Goal: Information Seeking & Learning: Understand process/instructions

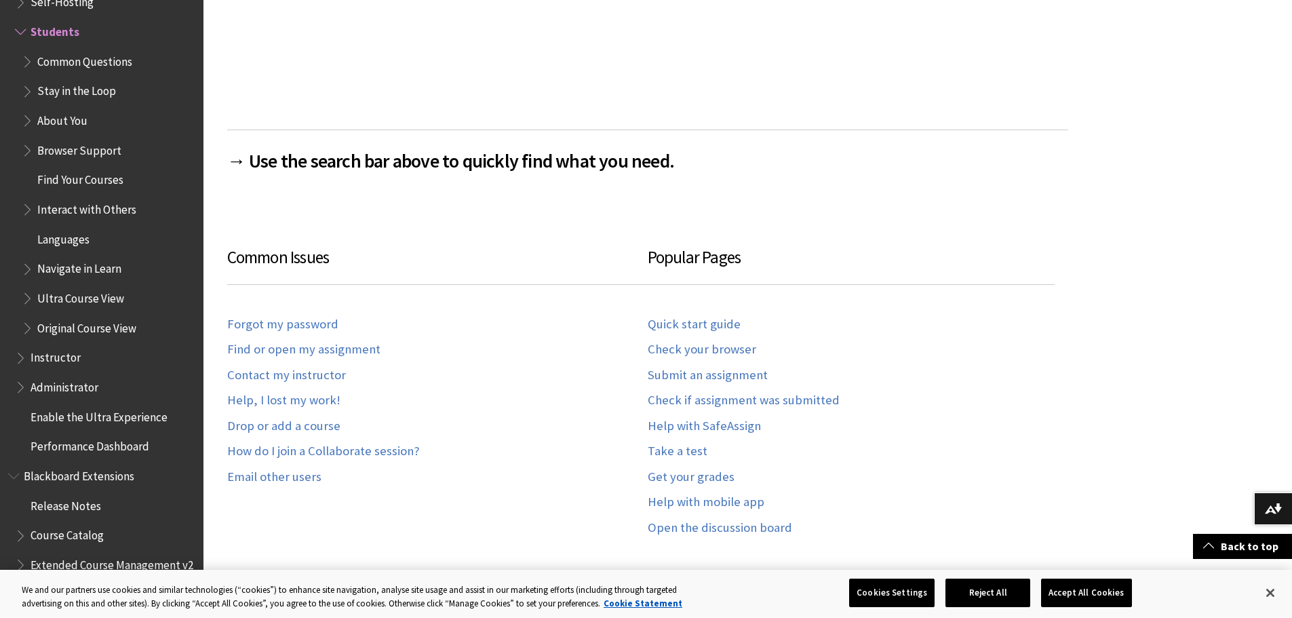
click at [124, 62] on span "Common Questions" at bounding box center [84, 59] width 95 height 18
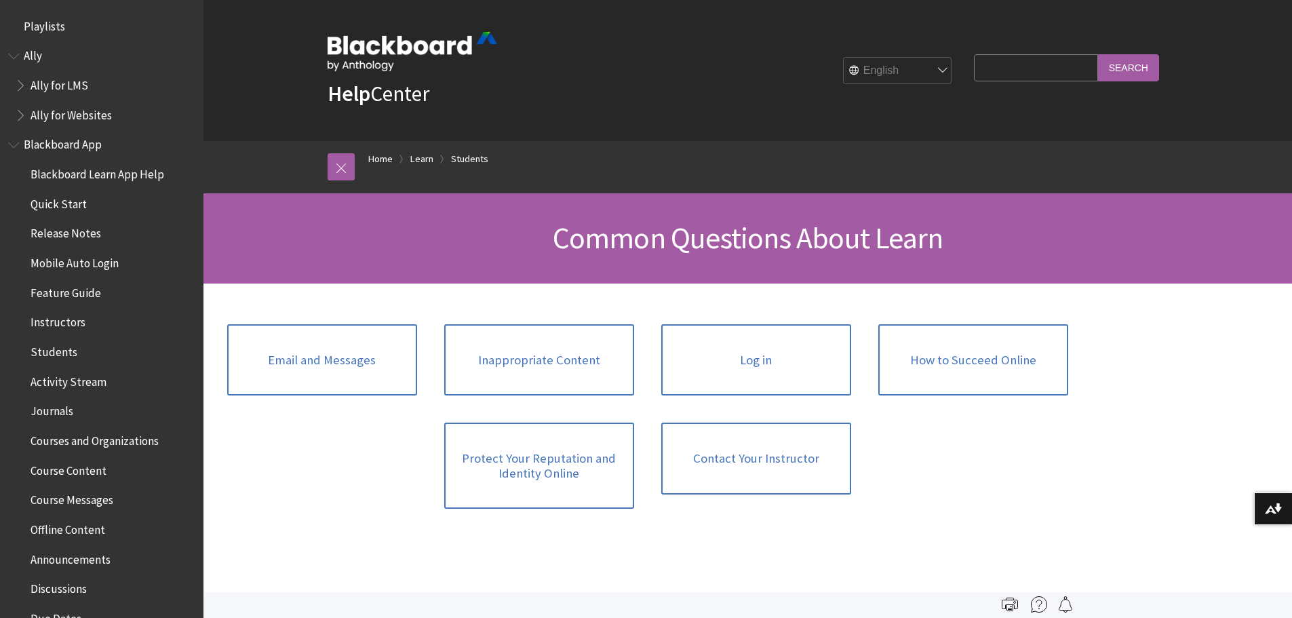
scroll to position [1336, 0]
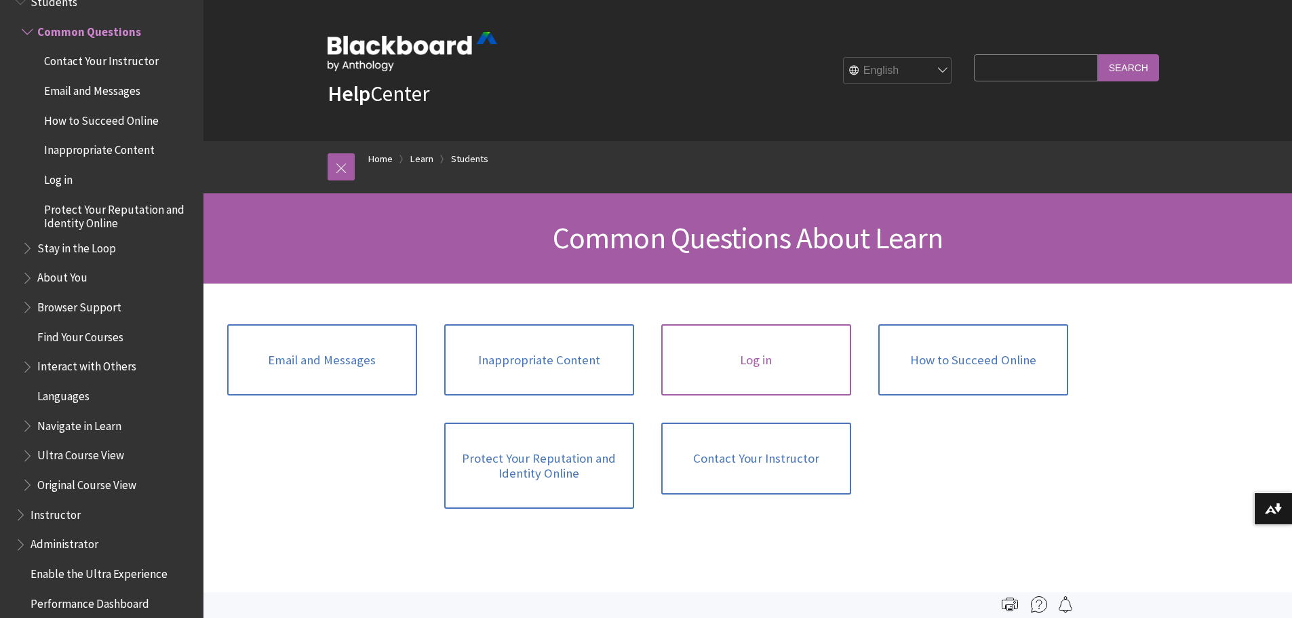
click at [760, 361] on link "Log in" at bounding box center [756, 360] width 190 height 72
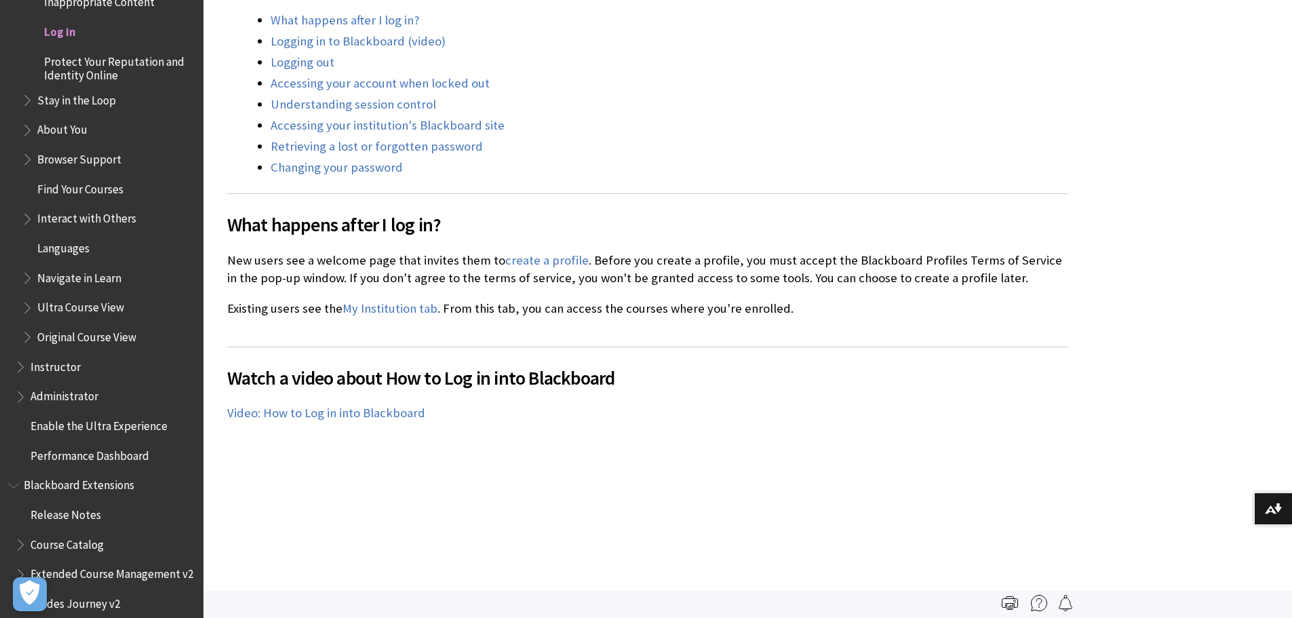
scroll to position [746, 0]
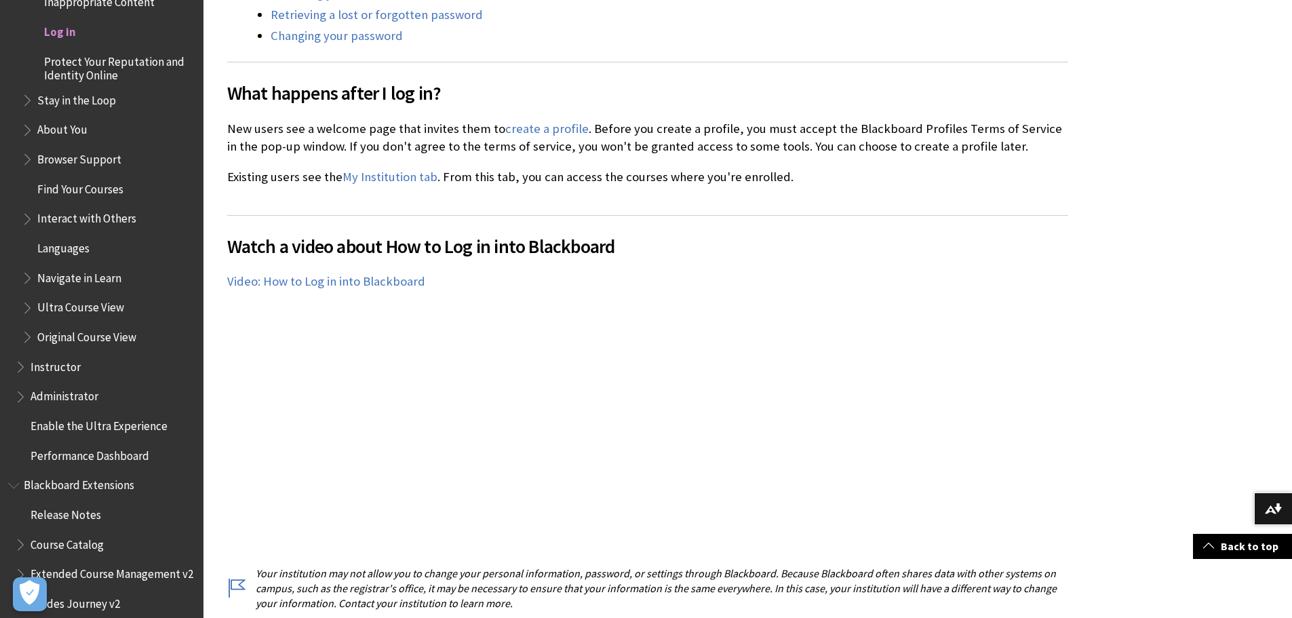
click at [70, 197] on span "Find Your Courses" at bounding box center [109, 189] width 174 height 23
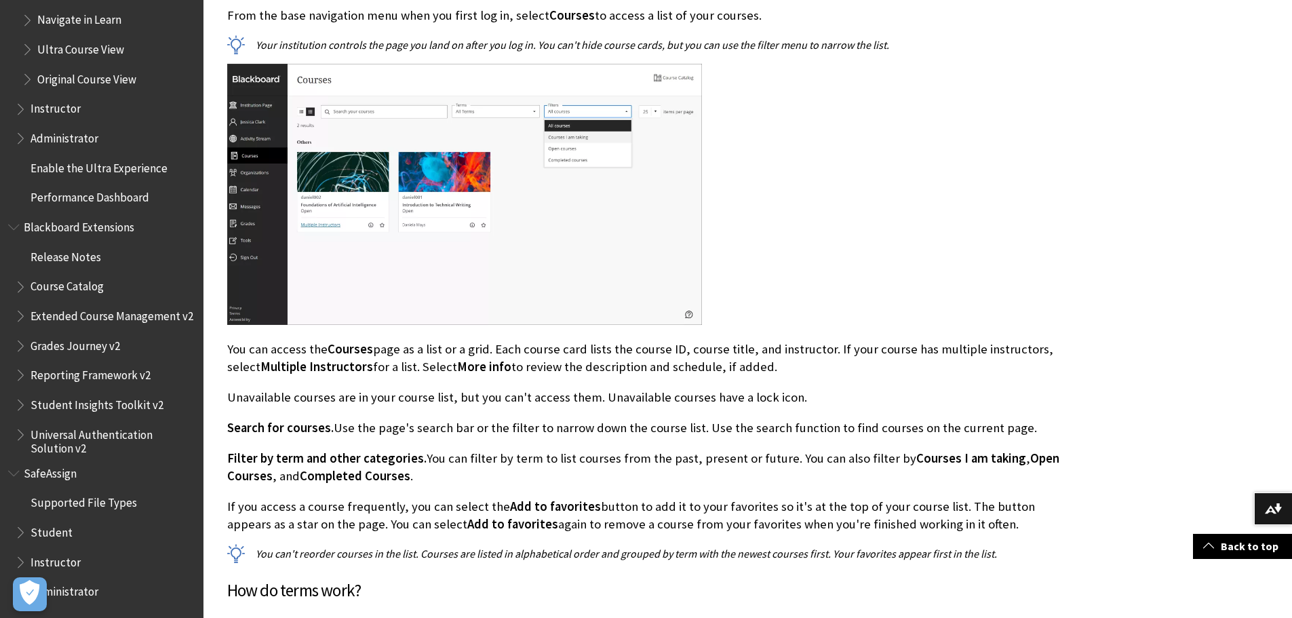
scroll to position [678, 0]
